Goal: Find contact information: Find contact information

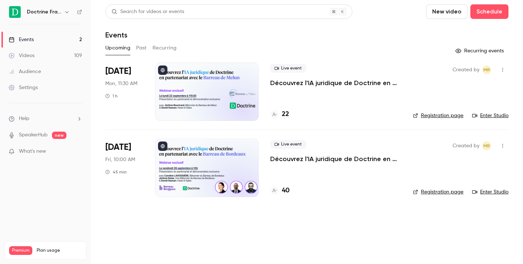
click at [65, 15] on icon "button" at bounding box center [67, 12] width 6 height 6
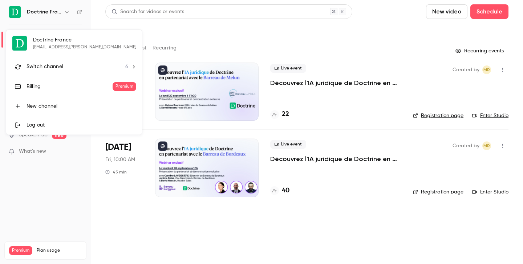
click at [62, 66] on span "Switch channel" at bounding box center [45, 67] width 37 height 8
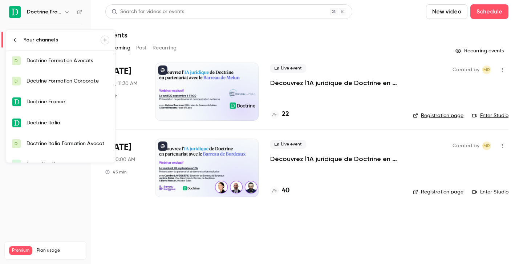
click at [66, 87] on link "D Doctrine Formation Corporate" at bounding box center [60, 81] width 109 height 20
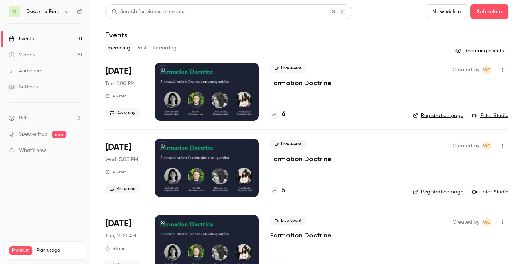
click at [497, 117] on link "Enter Studio" at bounding box center [490, 115] width 36 height 7
click at [141, 49] on button "Past" at bounding box center [141, 48] width 11 height 12
click at [117, 48] on button "Upcoming" at bounding box center [117, 48] width 25 height 12
click at [61, 11] on div "Doctrine Formation Corporate" at bounding box center [48, 11] width 45 height 9
click at [68, 12] on icon "button" at bounding box center [67, 12] width 6 height 6
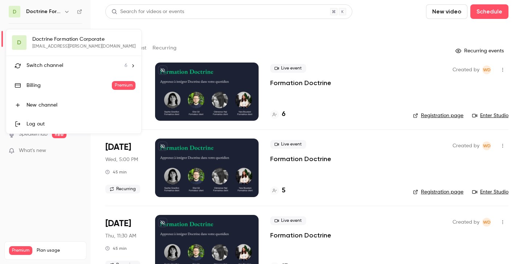
click at [61, 65] on span "Switch channel" at bounding box center [45, 66] width 37 height 8
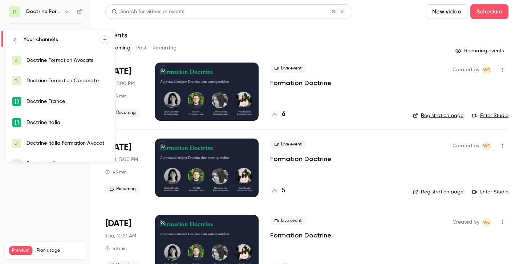
click at [62, 84] on div "Doctrine Formation Corporate" at bounding box center [68, 80] width 83 height 7
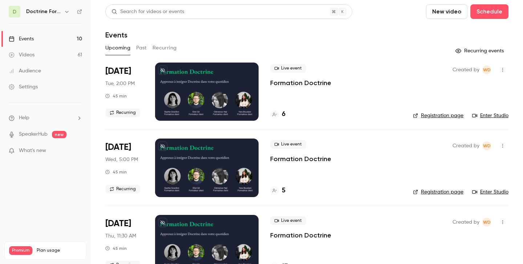
click at [66, 12] on icon "button" at bounding box center [67, 12] width 6 height 6
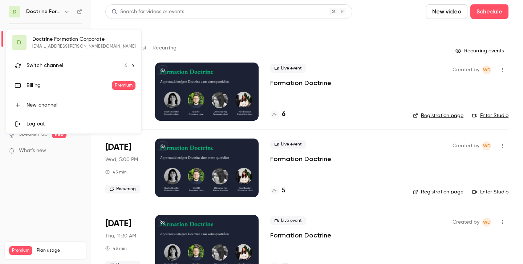
click at [56, 65] on span "Switch channel" at bounding box center [45, 66] width 37 height 8
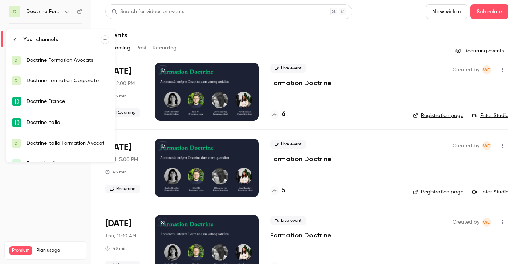
click at [57, 64] on link "D Doctrine Formation Avocats" at bounding box center [60, 60] width 109 height 20
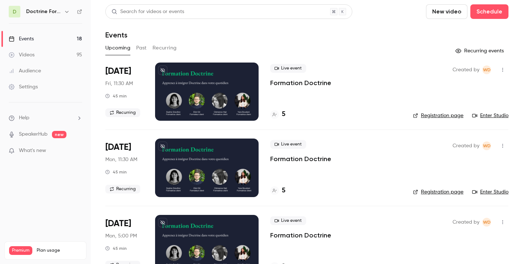
click at [483, 115] on link "Enter Studio" at bounding box center [490, 115] width 36 height 7
click at [288, 116] on div "5" at bounding box center [335, 114] width 131 height 10
click at [283, 115] on h4 "5" at bounding box center [284, 114] width 4 height 10
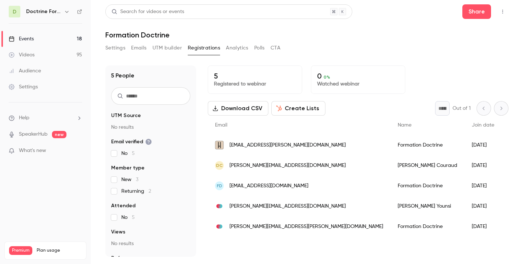
click at [238, 145] on span "[EMAIL_ADDRESS][PERSON_NAME][DOMAIN_NAME]" at bounding box center [288, 145] width 116 height 8
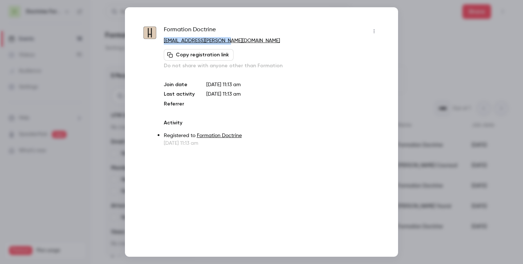
copy link "[EMAIL_ADDRESS][PERSON_NAME][DOMAIN_NAME]"
click at [408, 37] on div at bounding box center [261, 132] width 523 height 264
